Goal: Find specific page/section: Find specific page/section

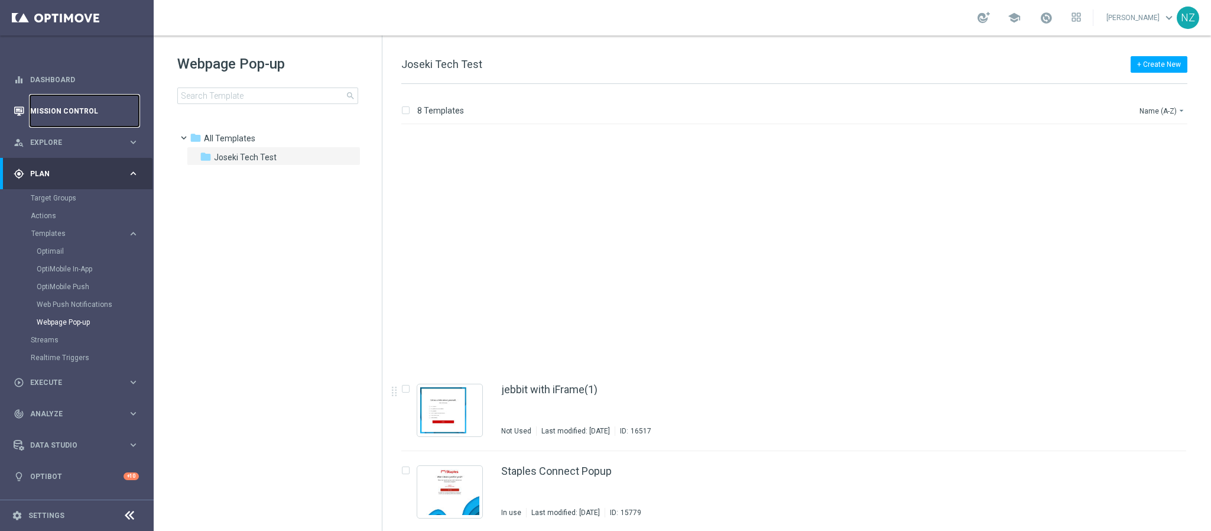
scroll to position [246, 0]
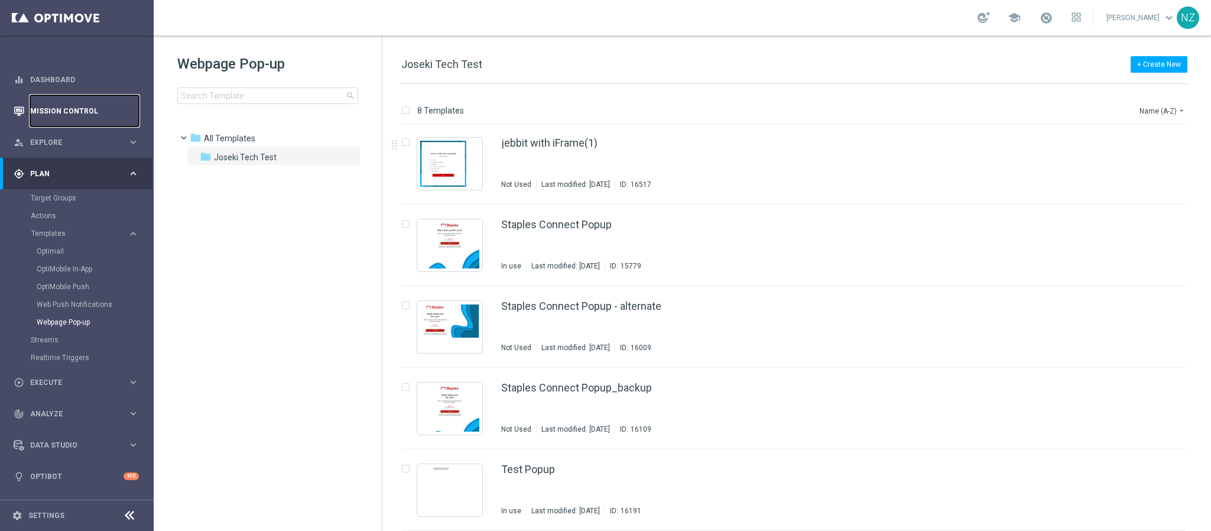
click at [54, 105] on link "Mission Control" at bounding box center [84, 110] width 109 height 31
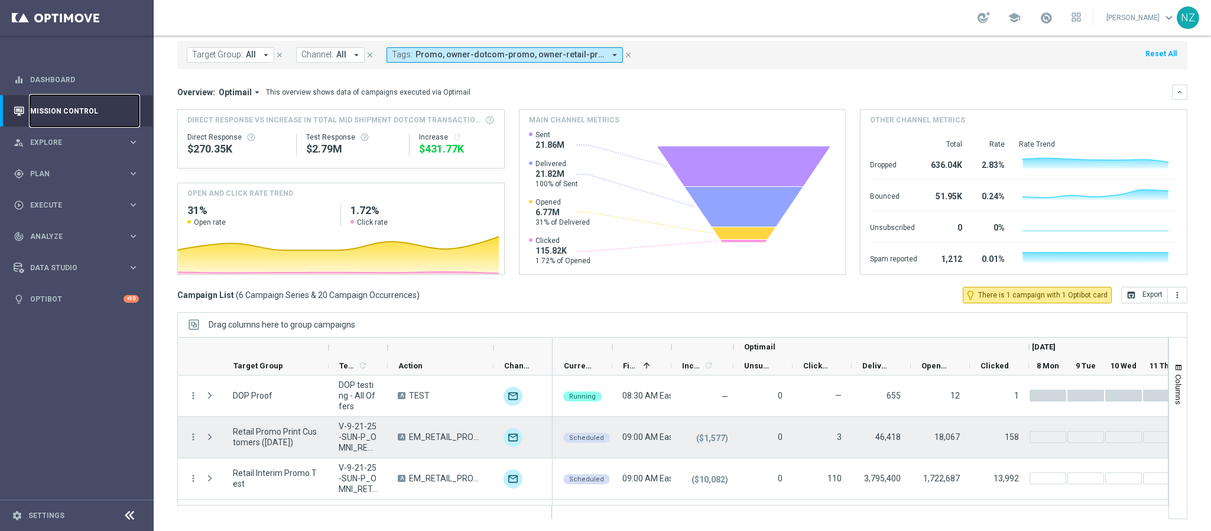
scroll to position [119, 0]
